Goal: Task Accomplishment & Management: Complete application form

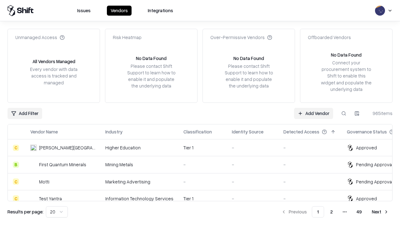
click at [313, 113] on link "Add Vendor" at bounding box center [313, 113] width 39 height 11
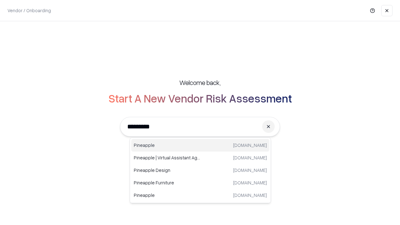
click at [200, 145] on div "Pineapple [DOMAIN_NAME]" at bounding box center [200, 145] width 138 height 12
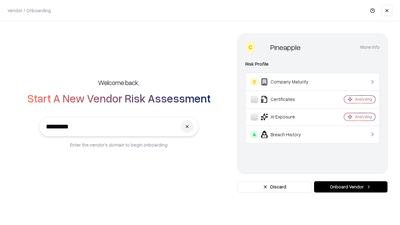
type input "*********"
click at [351, 187] on button "Onboard Vendor" at bounding box center [350, 186] width 73 height 11
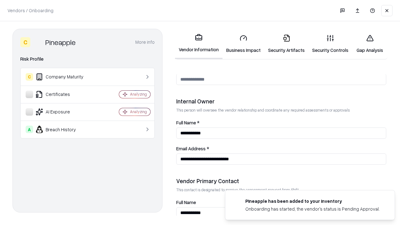
scroll to position [324, 0]
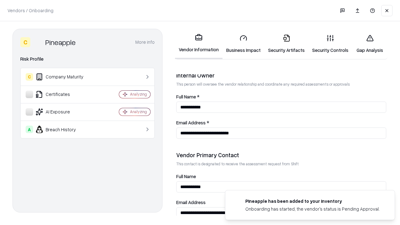
click at [286, 44] on link "Security Artifacts" at bounding box center [286, 43] width 44 height 29
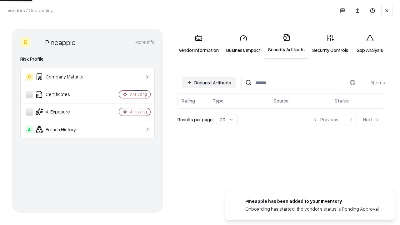
click at [209, 82] on button "Request Artifacts" at bounding box center [209, 82] width 54 height 11
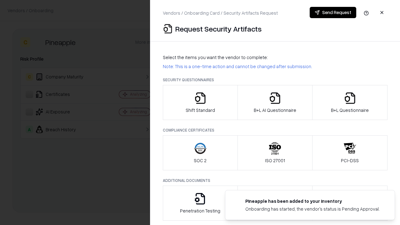
click at [350, 102] on icon "button" at bounding box center [350, 98] width 12 height 12
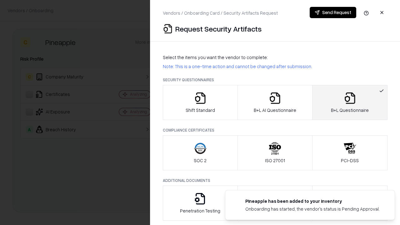
click at [275, 102] on icon "button" at bounding box center [275, 98] width 12 height 12
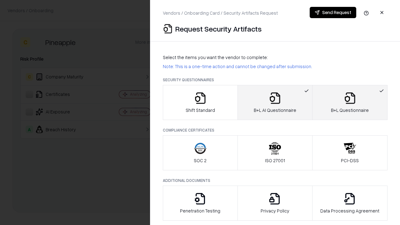
click at [333, 12] on button "Send Request" at bounding box center [333, 12] width 47 height 11
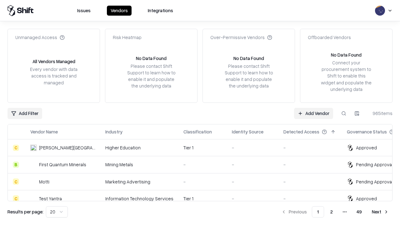
click at [313, 113] on link "Add Vendor" at bounding box center [313, 113] width 39 height 11
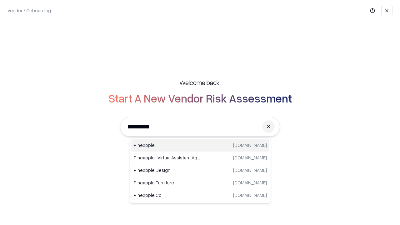
click at [200, 145] on div "Pineapple [DOMAIN_NAME]" at bounding box center [200, 145] width 138 height 12
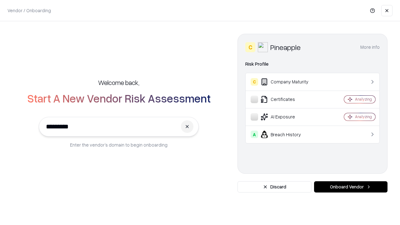
type input "*********"
click at [351, 187] on button "Onboard Vendor" at bounding box center [350, 186] width 73 height 11
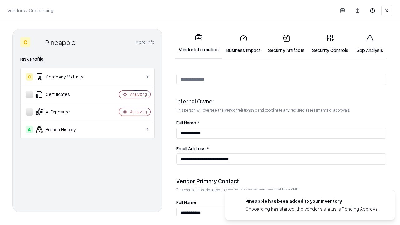
scroll to position [324, 0]
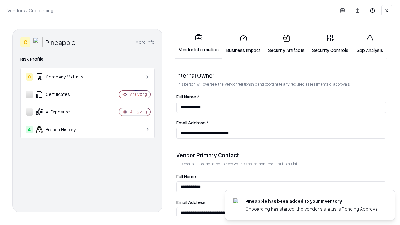
click at [370, 44] on link "Gap Analysis" at bounding box center [369, 43] width 35 height 29
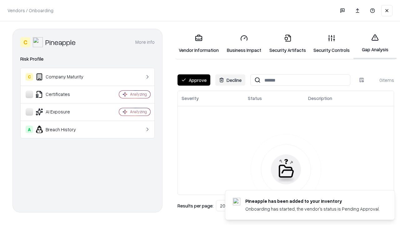
click at [194, 80] on button "Approve" at bounding box center [193, 79] width 33 height 11
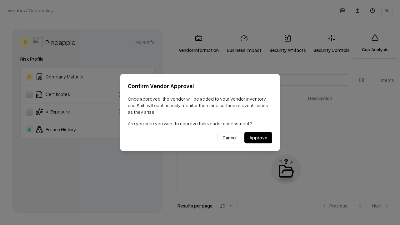
click at [258, 137] on button "Approve" at bounding box center [258, 137] width 28 height 11
